Goal: Task Accomplishment & Management: Complete application form

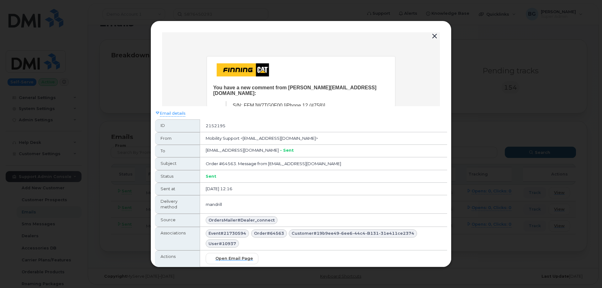
scroll to position [12, 0]
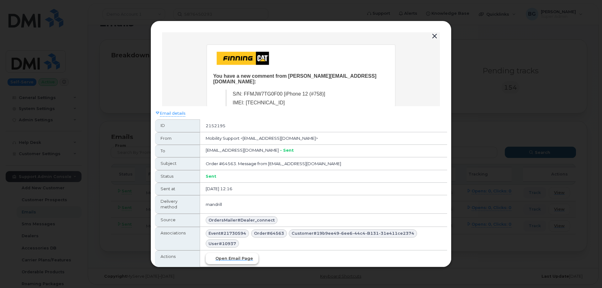
click at [232, 259] on span "Open email page" at bounding box center [234, 259] width 38 height 6
click at [435, 34] on button "button" at bounding box center [434, 36] width 9 height 9
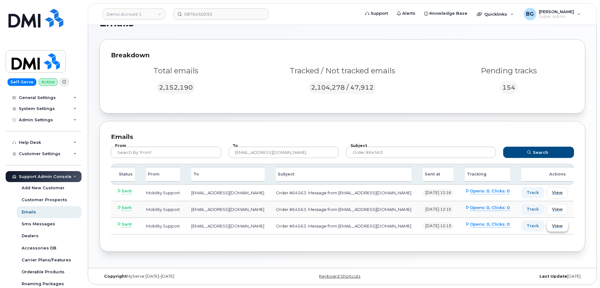
click at [561, 228] on span "View" at bounding box center [557, 226] width 11 height 6
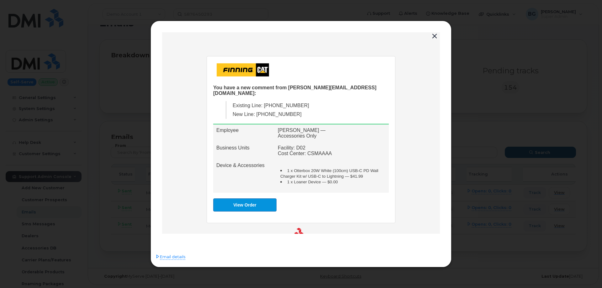
scroll to position [0, 0]
click at [240, 200] on link "View Order" at bounding box center [244, 205] width 63 height 13
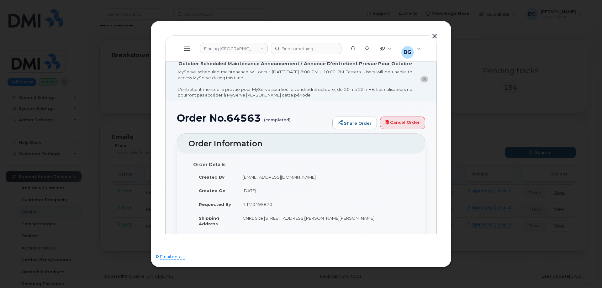
click at [434, 36] on button "button" at bounding box center [434, 36] width 9 height 9
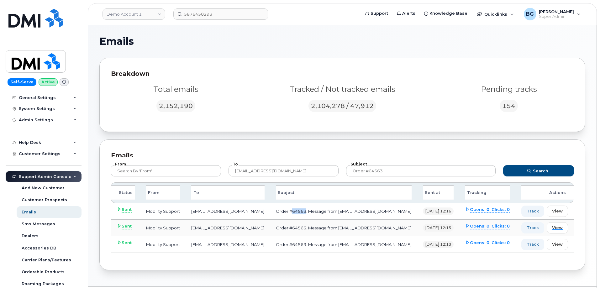
drag, startPoint x: 300, startPoint y: 212, endPoint x: 286, endPoint y: 212, distance: 13.5
click at [286, 212] on td "Order #64563. Message from hakaur@dminc.com" at bounding box center [343, 211] width 147 height 17
copy td "64563"
click at [135, 14] on link "Demo Account 1" at bounding box center [134, 13] width 63 height 11
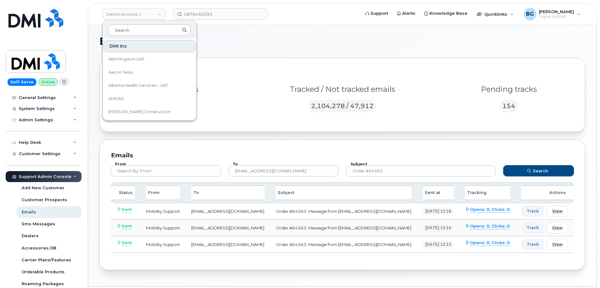
click at [275, 40] on h1 "Emails" at bounding box center [340, 41] width 483 height 10
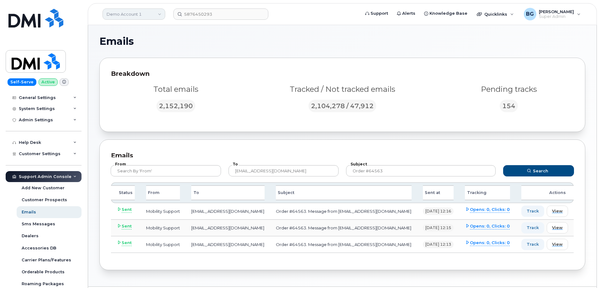
click at [129, 17] on link "Demo Account 1" at bounding box center [134, 13] width 63 height 11
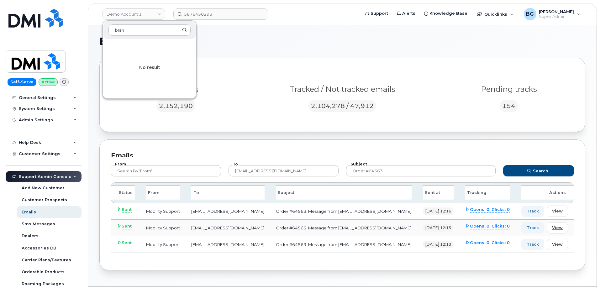
type input "bran"
drag, startPoint x: 233, startPoint y: 43, endPoint x: 176, endPoint y: 26, distance: 60.2
click at [233, 43] on h1 "Emails" at bounding box center [340, 41] width 483 height 10
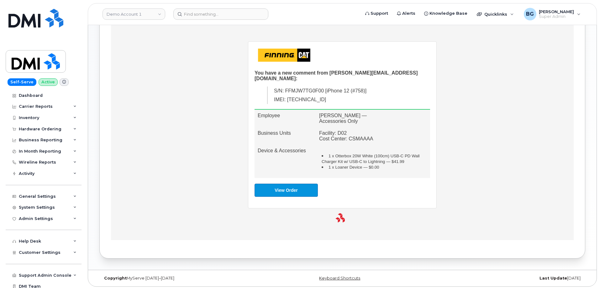
scroll to position [225, 0]
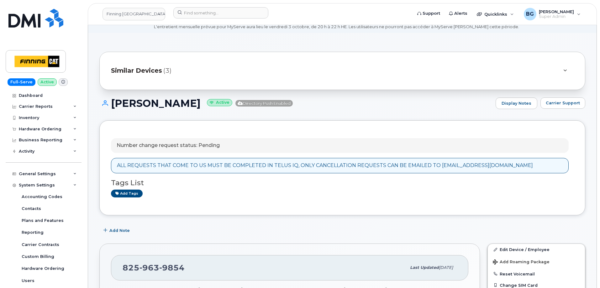
scroll to position [21, 0]
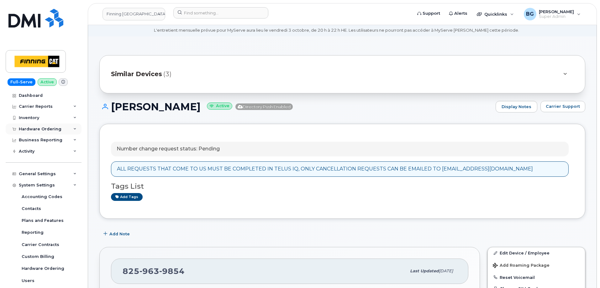
click at [31, 127] on div "Hardware Ordering" at bounding box center [40, 129] width 43 height 5
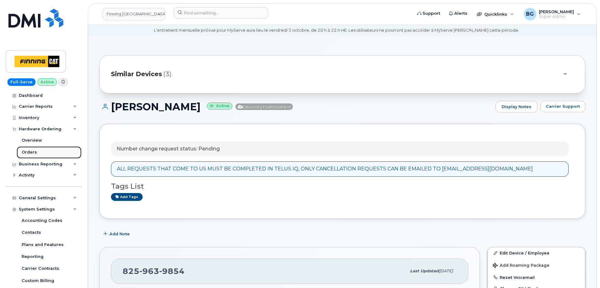
click at [29, 152] on div "Orders" at bounding box center [29, 153] width 15 height 6
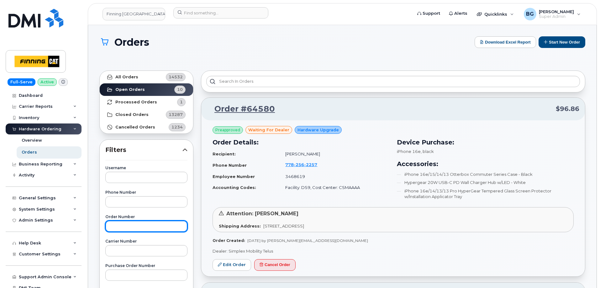
click at [140, 223] on input "text" at bounding box center [146, 226] width 82 height 11
paste input "64563"
type input "64563"
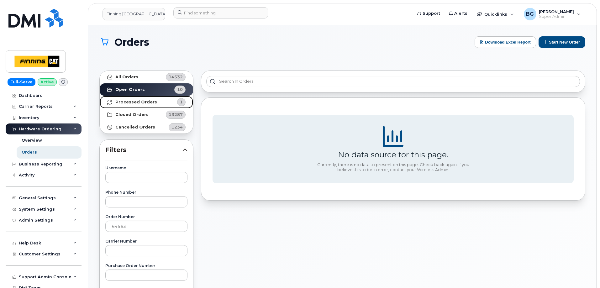
click at [133, 102] on strong "Processed Orders" at bounding box center [136, 102] width 42 height 5
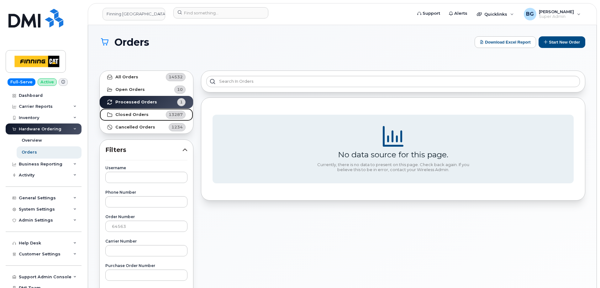
click at [120, 114] on strong "Closed Orders" at bounding box center [131, 114] width 33 height 5
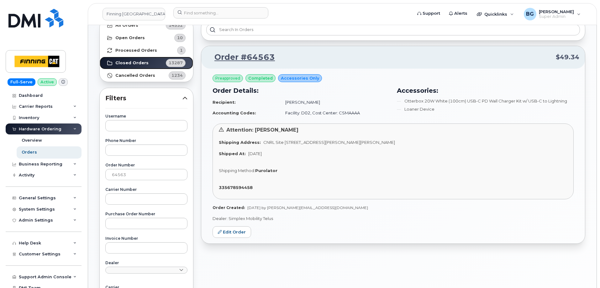
scroll to position [63, 0]
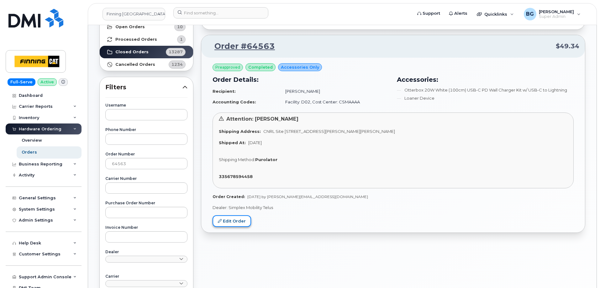
click at [233, 220] on link "Edit Order" at bounding box center [232, 221] width 39 height 12
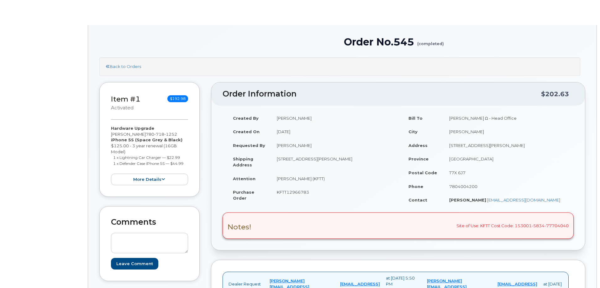
type input "125"
select select "UPS"
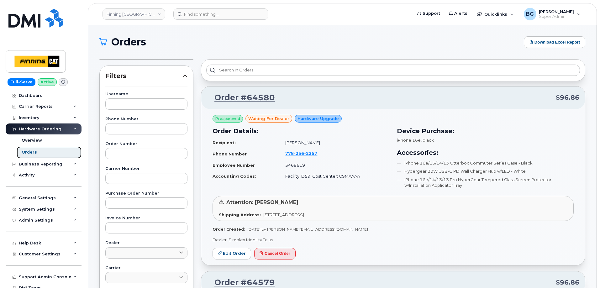
click at [29, 151] on div "Orders" at bounding box center [29, 153] width 15 height 6
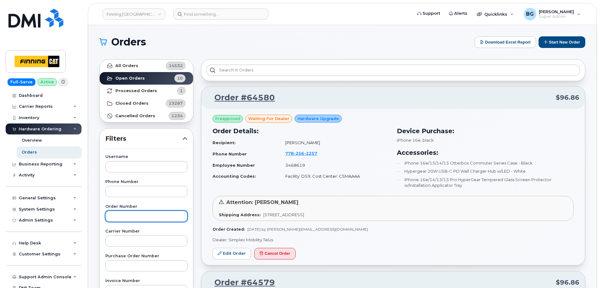
click at [136, 216] on input "text" at bounding box center [146, 216] width 82 height 11
paste input "64563"
type input "64563"
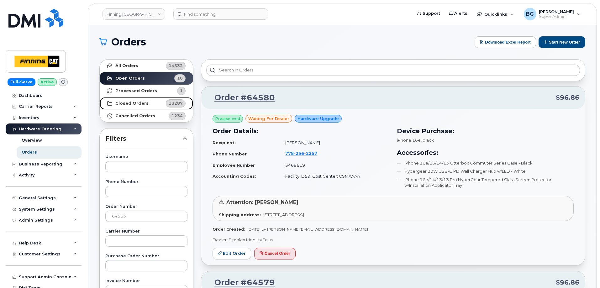
click at [136, 103] on strong "Closed Orders" at bounding box center [131, 103] width 33 height 5
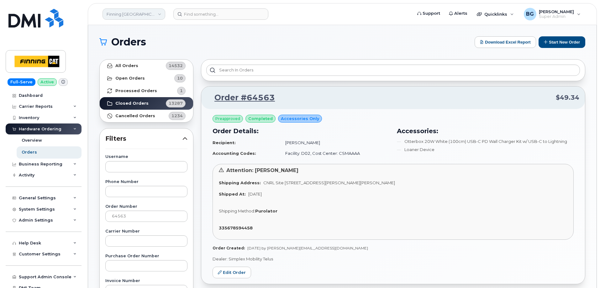
click at [136, 10] on link "Finning [GEOGRAPHIC_DATA]" at bounding box center [134, 13] width 63 height 11
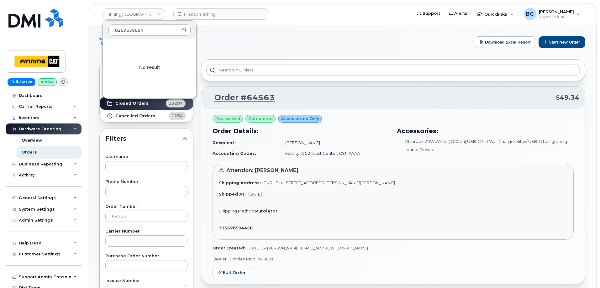
type input "8259639854"
click at [212, 8] on header "Finning Canada 8259639854 No result Support Alerts Quicklinks Suspend / Cancel …" at bounding box center [342, 14] width 509 height 22
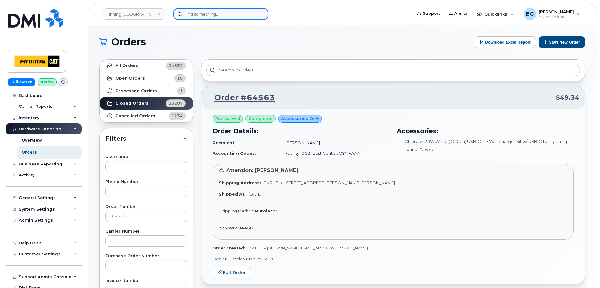
click at [214, 14] on input at bounding box center [220, 13] width 95 height 11
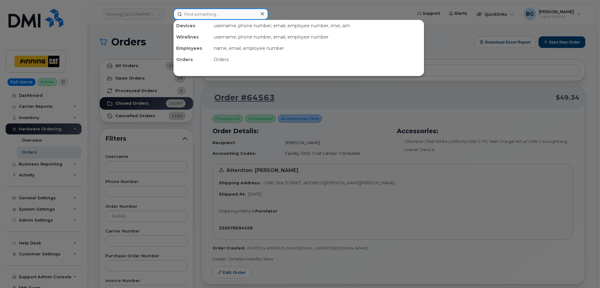
paste input "8259639854"
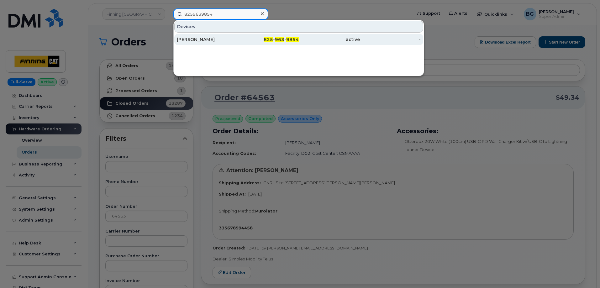
type input "8259639854"
click at [274, 39] on div "825 - 963 - 9854" at bounding box center [268, 39] width 61 height 6
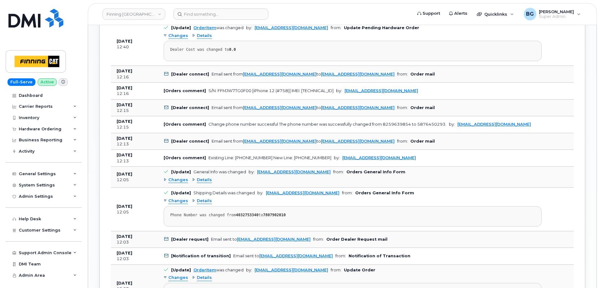
scroll to position [774, 0]
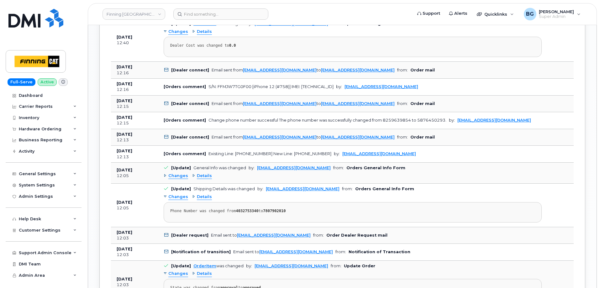
drag, startPoint x: 304, startPoint y: 153, endPoint x: 433, endPoint y: 164, distance: 129.4
click at [433, 164] on td "[Update] General Info was changed by: [PERSON_NAME][EMAIL_ADDRESS][DOMAIN_NAME]…" at bounding box center [353, 173] width 390 height 21
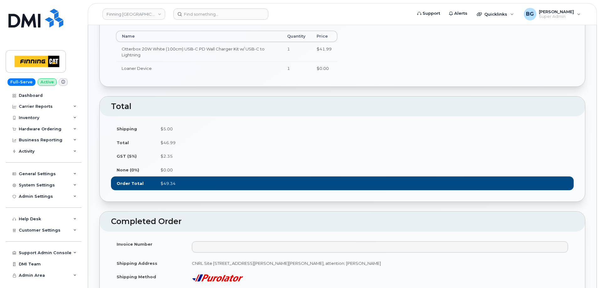
scroll to position [335, 0]
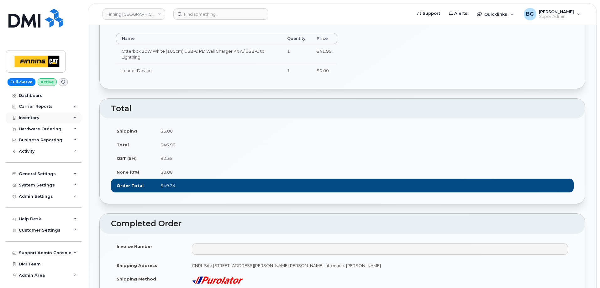
click at [32, 119] on div "Inventory" at bounding box center [29, 117] width 20 height 5
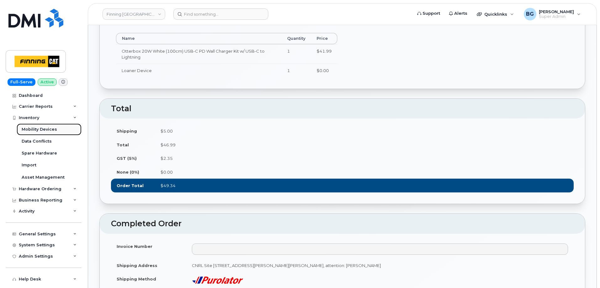
click at [30, 127] on div "Mobility Devices" at bounding box center [39, 130] width 35 height 6
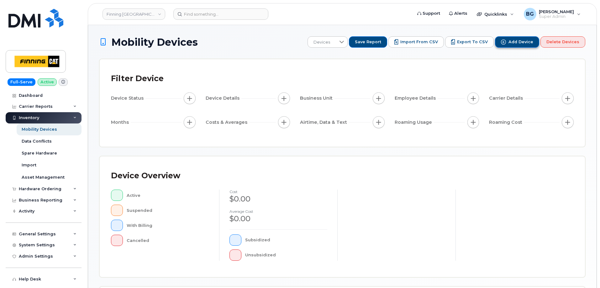
click at [506, 44] on icon "Add Device" at bounding box center [503, 42] width 5 height 5
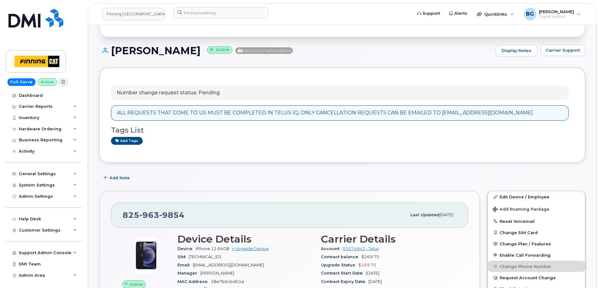
scroll to position [84, 0]
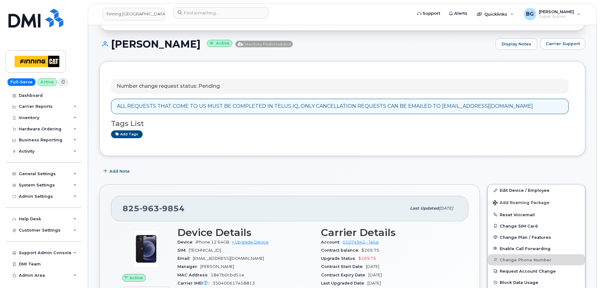
click at [249, 168] on div "Add Note" at bounding box center [342, 171] width 486 height 11
click at [512, 188] on link "Edit Device / Employee" at bounding box center [536, 190] width 97 height 11
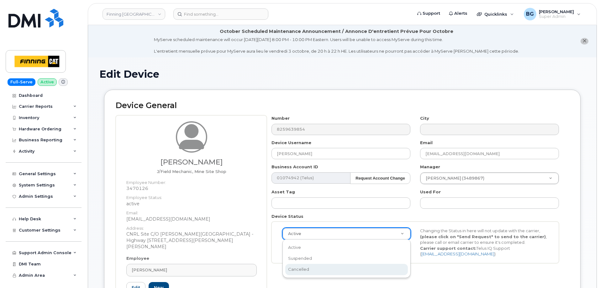
select select "cancelled"
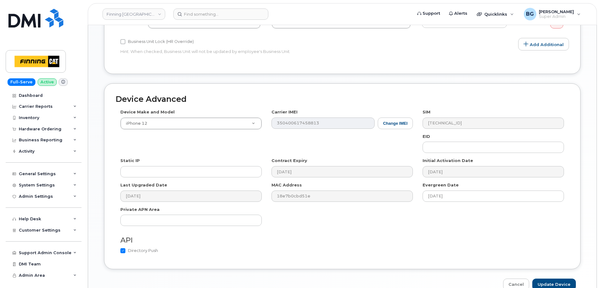
scroll to position [390, 0]
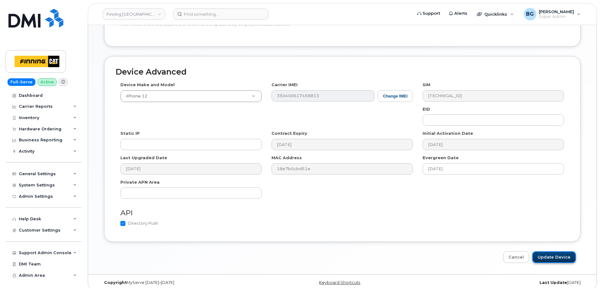
click at [554, 252] on input "Update Device" at bounding box center [555, 258] width 44 height 12
type input "Saving..."
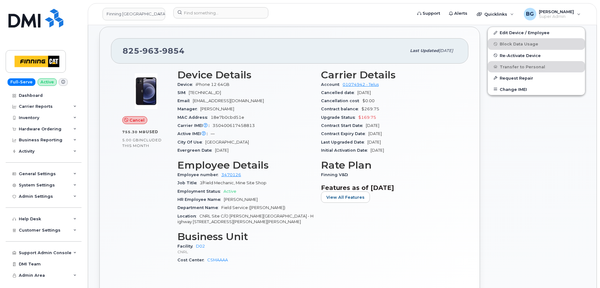
scroll to position [230, 0]
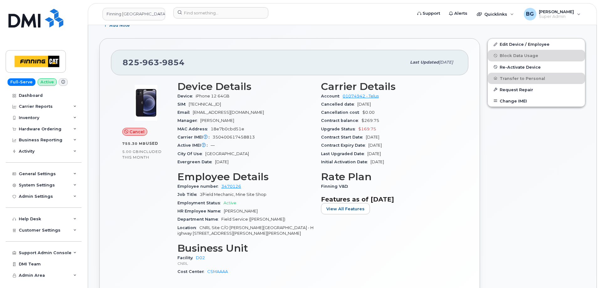
click at [213, 152] on span "[GEOGRAPHIC_DATA]" at bounding box center [227, 153] width 44 height 5
copy span "[GEOGRAPHIC_DATA]"
click at [516, 42] on link "Edit Device / Employee" at bounding box center [536, 44] width 97 height 11
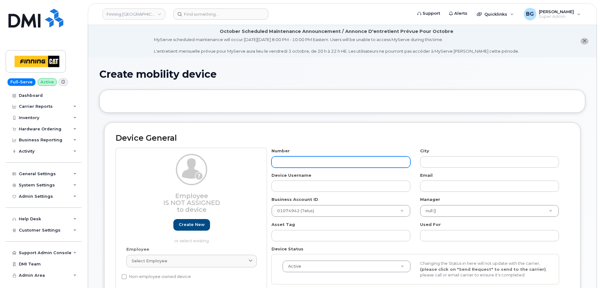
click at [311, 161] on input "text" at bounding box center [341, 161] width 139 height 11
paste input "5876450293"
type input "5876450293"
type input "Fort Mc [PERSON_NAME]"
type input "5876450293"
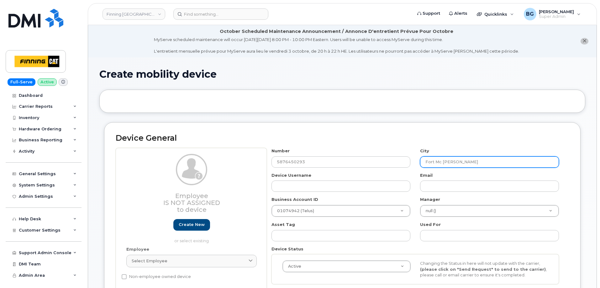
drag, startPoint x: 457, startPoint y: 161, endPoint x: 412, endPoint y: 162, distance: 45.5
click at [412, 161] on div "Number 5876450293 City Fort Mc Murray Device Username Email Business Account ID…" at bounding box center [415, 218] width 297 height 141
paste input "[GEOGRAPHIC_DATA]"
type input "[GEOGRAPHIC_DATA]"
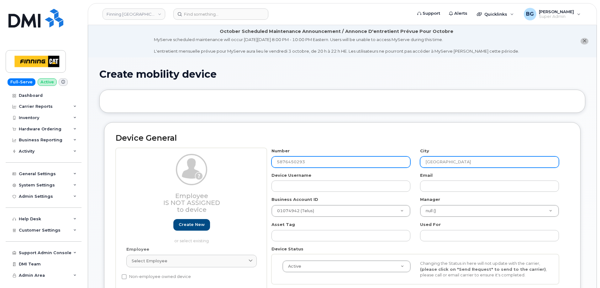
drag, startPoint x: 450, startPoint y: 162, endPoint x: 389, endPoint y: 165, distance: 61.2
click at [389, 165] on div "Number 5876450293 City Edmonton Device Username Email Business Account ID 01074…" at bounding box center [415, 218] width 297 height 141
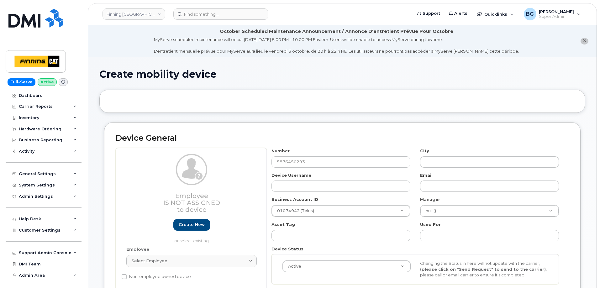
click at [297, 150] on div "Number 5876450293" at bounding box center [341, 158] width 149 height 20
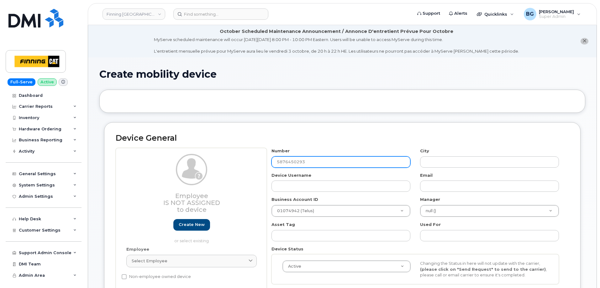
click at [308, 164] on input "5876450293" at bounding box center [341, 161] width 139 height 11
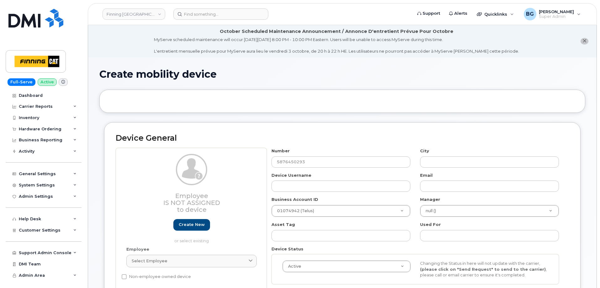
click at [347, 176] on div "Device Username" at bounding box center [341, 182] width 149 height 20
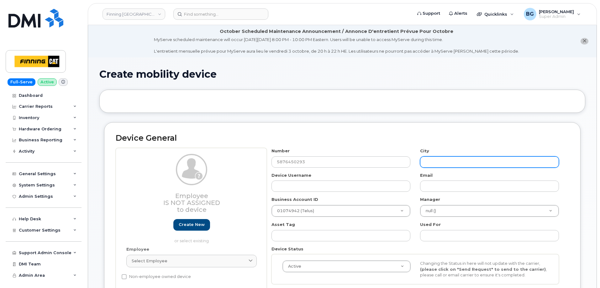
click at [431, 161] on input "text" at bounding box center [489, 161] width 139 height 11
paste input "[GEOGRAPHIC_DATA]"
type input "[GEOGRAPHIC_DATA]"
click at [338, 174] on div "Device Username" at bounding box center [341, 182] width 149 height 20
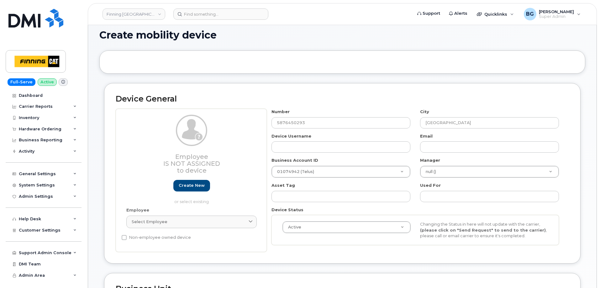
scroll to position [42, 0]
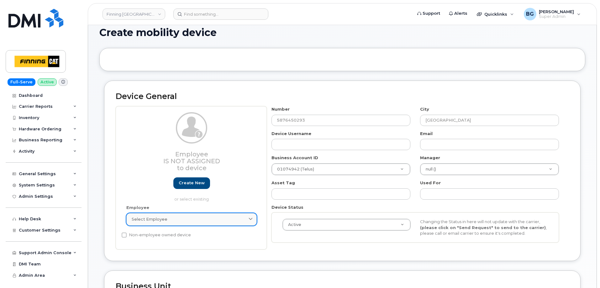
click at [167, 223] on link "Select employee" at bounding box center [191, 219] width 130 height 13
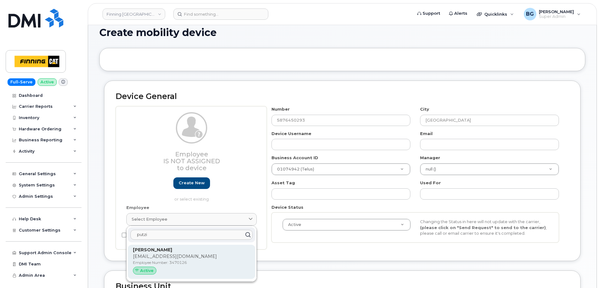
type input "putzi"
drag, startPoint x: 141, startPoint y: 268, endPoint x: 137, endPoint y: 267, distance: 3.9
click at [141, 268] on div "Active" at bounding box center [145, 271] width 24 height 8
click at [191, 263] on p "Employee Number: 3470126" at bounding box center [191, 263] width 117 height 6
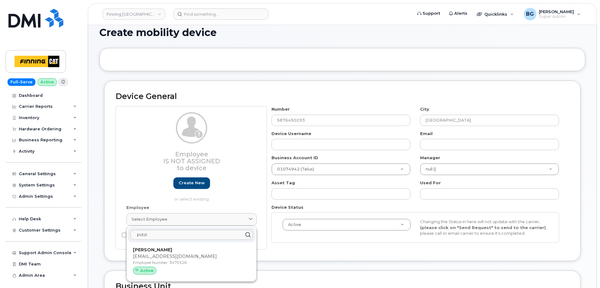
type input "3470126"
type input "[PERSON_NAME]"
type input "[EMAIL_ADDRESS][DOMAIN_NAME]"
type input "34127"
type input "34293"
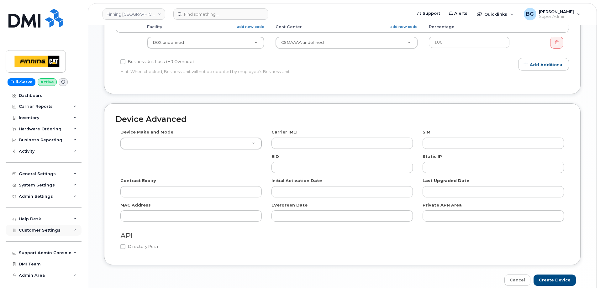
scroll to position [343, 0]
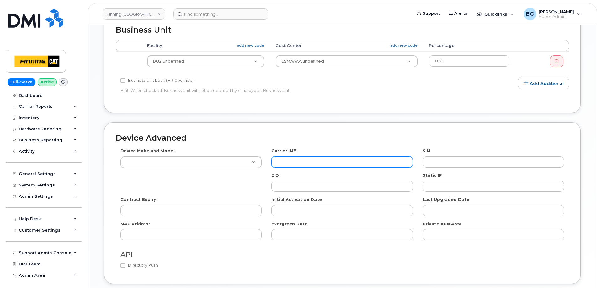
click at [298, 156] on input "text" at bounding box center [342, 161] width 141 height 11
paste input "350400617458813"
type input "350400617458813"
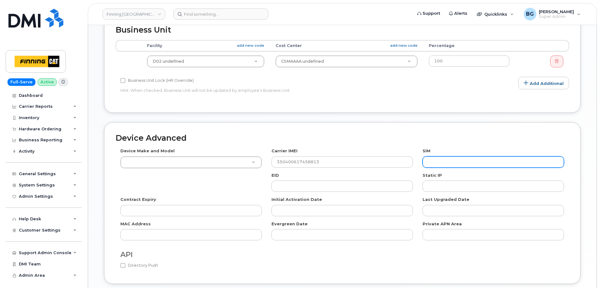
click at [450, 156] on input "text" at bounding box center [493, 161] width 141 height 11
paste input "[TECHNICAL_ID]"
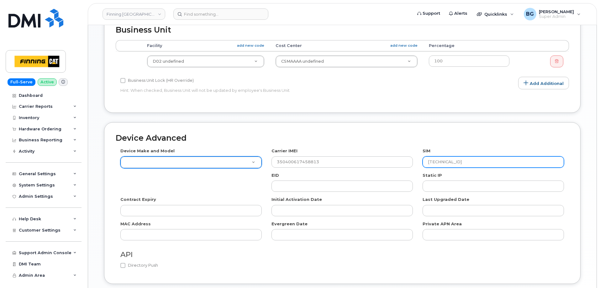
type input "[TECHNICAL_ID]"
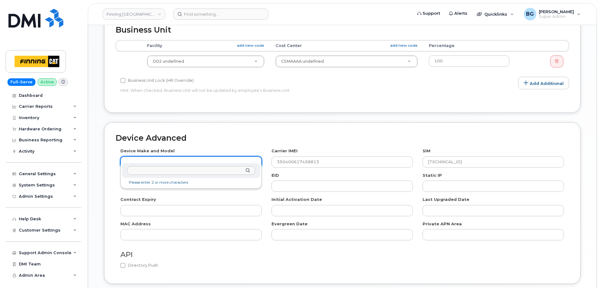
click at [188, 174] on input "text" at bounding box center [191, 170] width 128 height 9
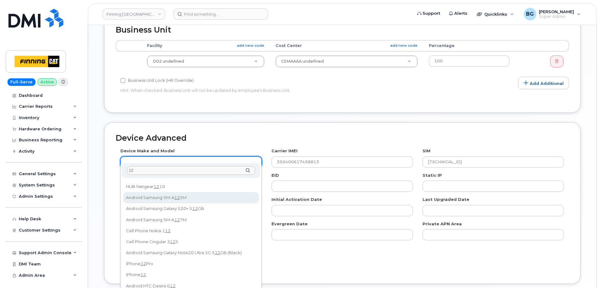
scroll to position [209, 0]
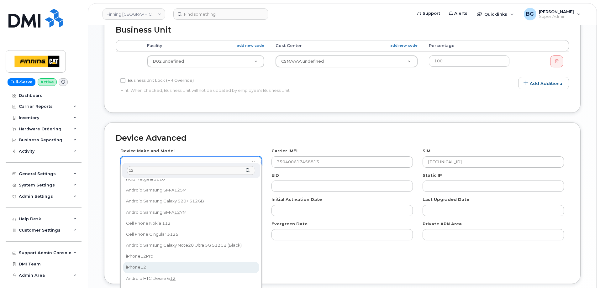
type input "12"
select select "2456"
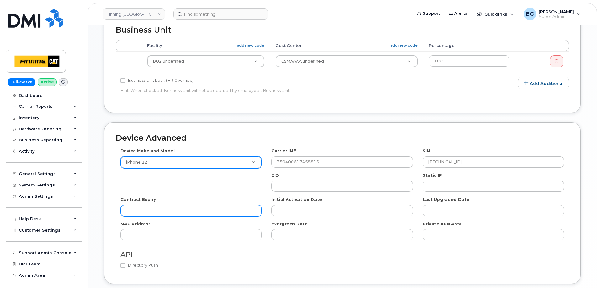
click at [179, 205] on input "text" at bounding box center [190, 210] width 141 height 11
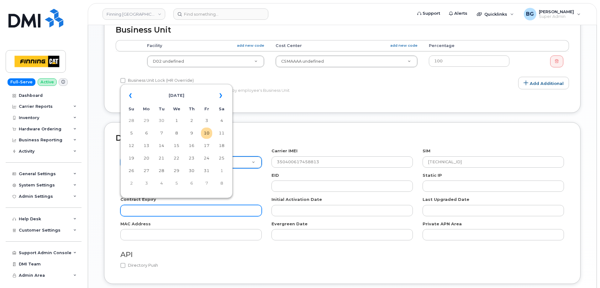
paste input "2026-04-28"
type input "2026-04-28"
click at [161, 170] on td "28" at bounding box center [161, 170] width 11 height 11
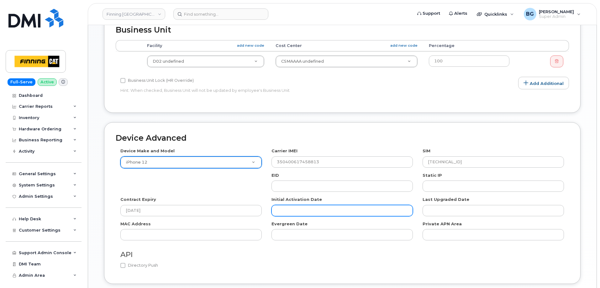
click at [295, 207] on input "text" at bounding box center [342, 210] width 141 height 11
paste input "2024-09-18"
type input "2024-09-18"
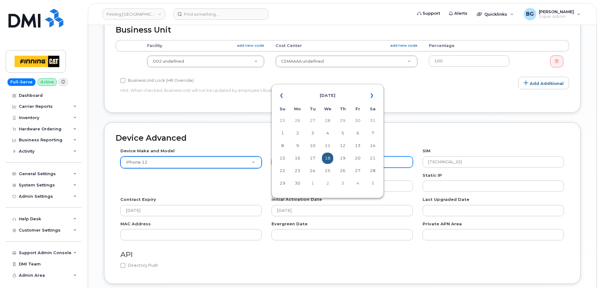
click at [328, 160] on td "18" at bounding box center [327, 158] width 11 height 11
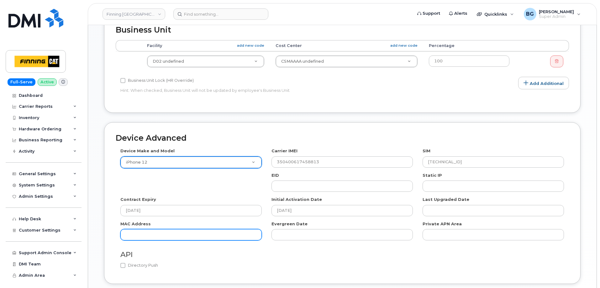
click at [142, 229] on input "text" at bounding box center [190, 234] width 141 height 11
paste input "18e7b0cbd51e"
type input "18e7b0cbd51e"
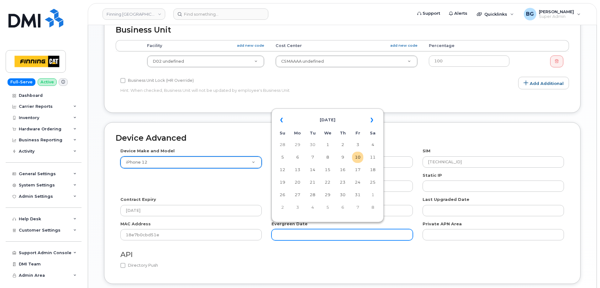
click at [292, 229] on input "text" at bounding box center [342, 234] width 141 height 11
paste input "2027-10-07"
type input "2027-10-07"
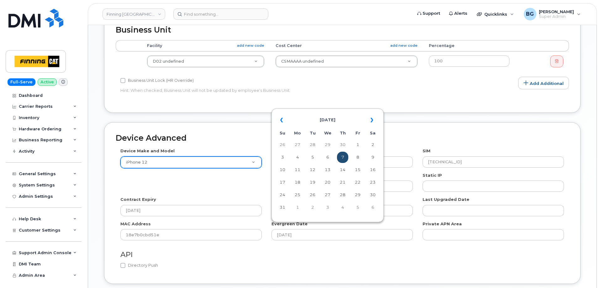
click at [344, 157] on td "7" at bounding box center [342, 157] width 11 height 11
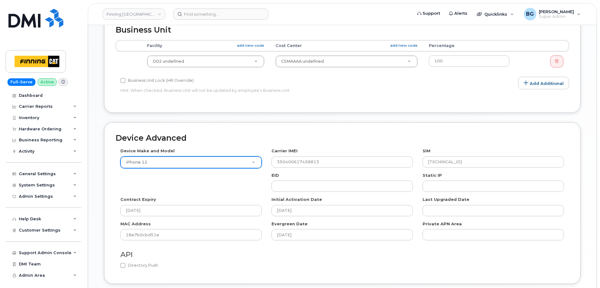
click at [335, 264] on div "API Directory Push" at bounding box center [343, 258] width 454 height 27
click at [123, 263] on input "Directory Push" at bounding box center [122, 265] width 5 height 5
checkbox input "true"
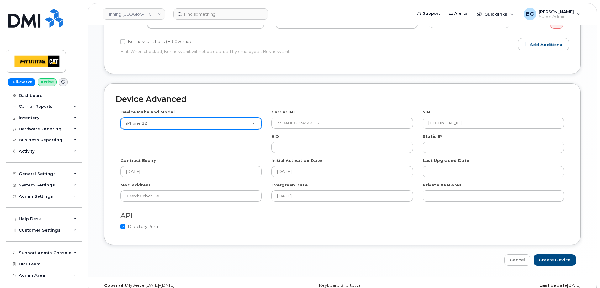
scroll to position [385, 0]
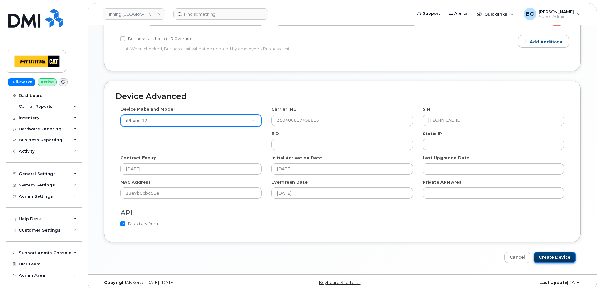
click at [551, 252] on input "Create Device" at bounding box center [555, 258] width 42 height 12
type input "Saving..."
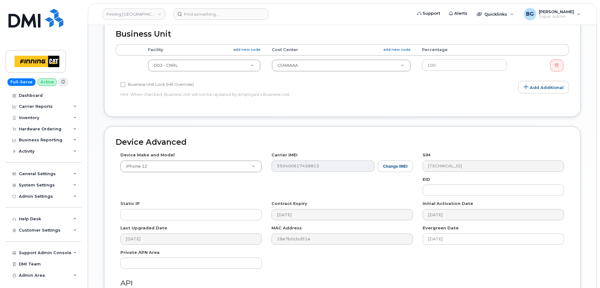
scroll to position [314, 0]
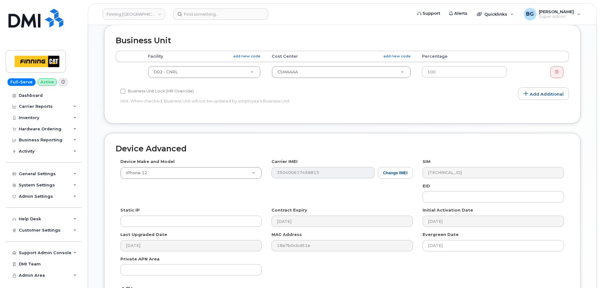
drag, startPoint x: 389, startPoint y: 260, endPoint x: 341, endPoint y: 251, distance: 48.8
click at [388, 259] on div "Device Make and Model iPhone 12 HUB Netgear Orbi Aircard E5836S Android LG G2 C…" at bounding box center [343, 220] width 454 height 122
click at [431, 253] on div "Device Make and Model iPhone 12 HUB Netgear Orbi Aircard E5836S Android LG G2 C…" at bounding box center [343, 220] width 454 height 122
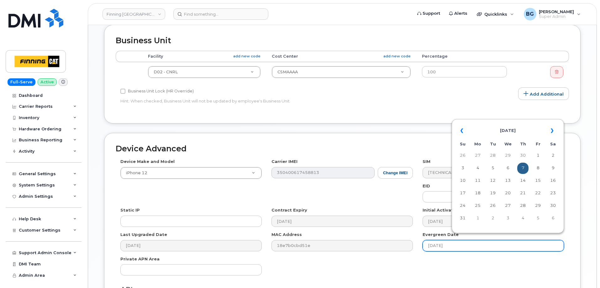
click at [431, 240] on input "[DATE]" at bounding box center [493, 245] width 141 height 11
drag, startPoint x: 431, startPoint y: 240, endPoint x: 455, endPoint y: 239, distance: 24.5
click at [455, 240] on input "[DATE]" at bounding box center [493, 245] width 141 height 11
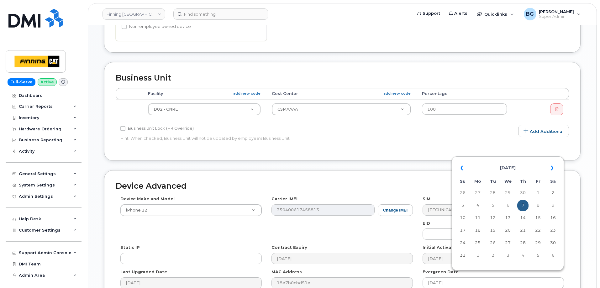
scroll to position [265, 0]
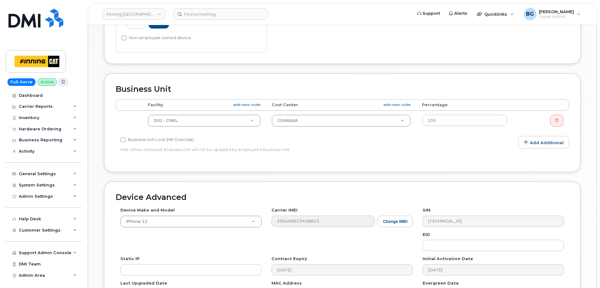
click at [331, 153] on div "Accounting Categories Rules Accounting categories percentages must add up to 10…" at bounding box center [343, 129] width 454 height 61
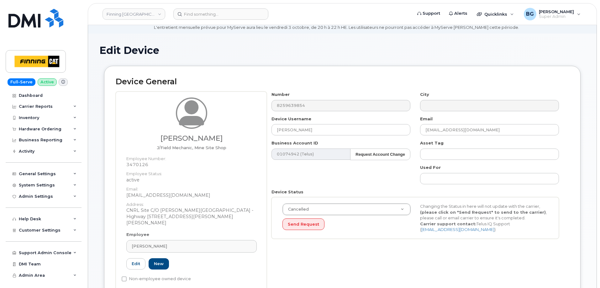
scroll to position [0, 0]
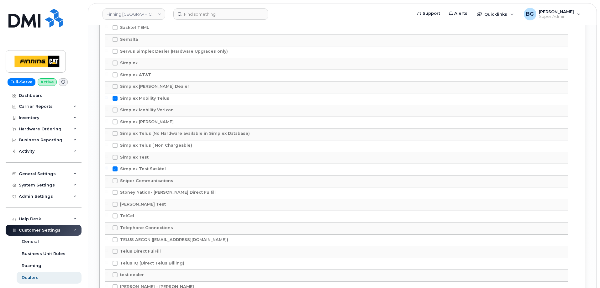
scroll to position [298, 0]
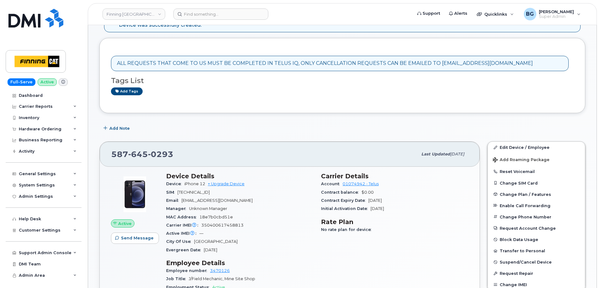
scroll to position [144, 0]
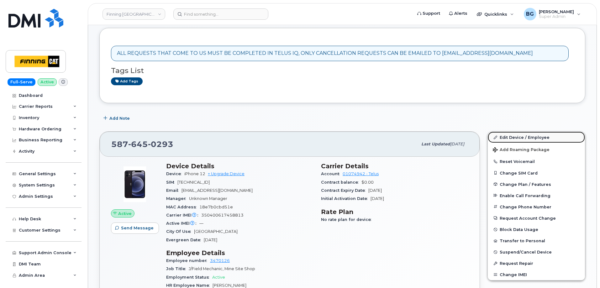
click at [522, 137] on link "Edit Device / Employee" at bounding box center [536, 137] width 97 height 11
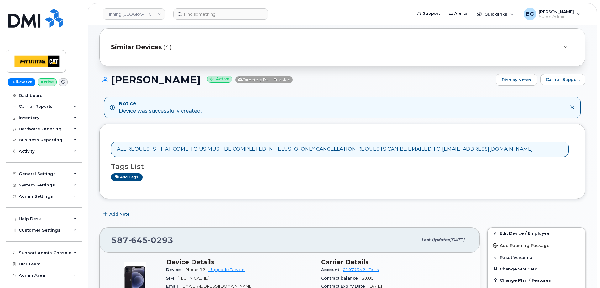
scroll to position [42, 0]
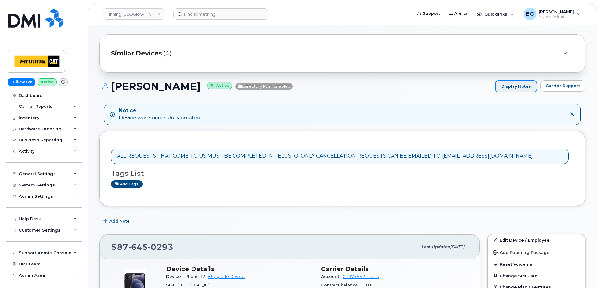
click at [521, 86] on link "Display Notes" at bounding box center [516, 86] width 42 height 13
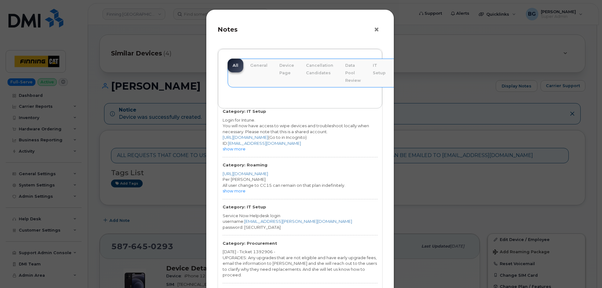
click at [376, 32] on button "×" at bounding box center [378, 29] width 9 height 9
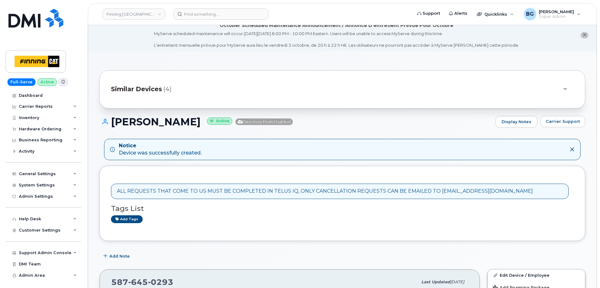
scroll to position [0, 0]
